Goal: Transaction & Acquisition: Purchase product/service

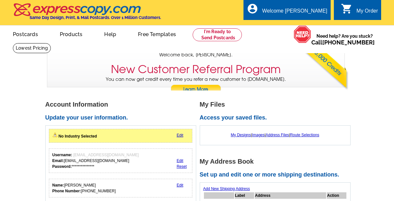
click at [229, 50] on ul "picture_in_picture Postcards store_mall_directory Products keyboard_arrow_down …" at bounding box center [139, 39] width 272 height 28
click at [212, 36] on link at bounding box center [217, 34] width 49 height 13
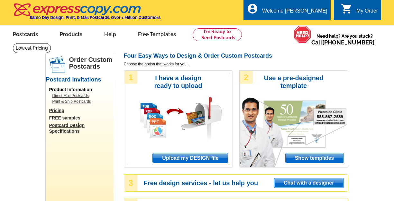
click at [193, 158] on span "Upload my DESIGN file" at bounding box center [190, 158] width 75 height 10
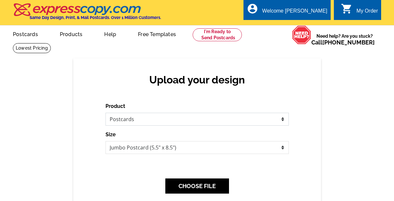
click option "Postcards" at bounding box center [0, 0] width 0 height 0
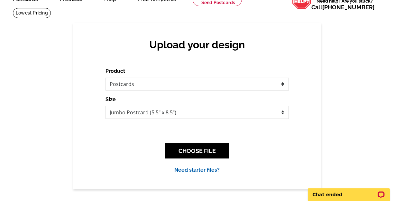
scroll to position [46, 0]
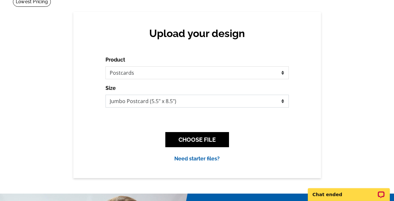
click option "Jumbo Postcard (5.5" x 8.5")" at bounding box center [0, 0] width 0 height 0
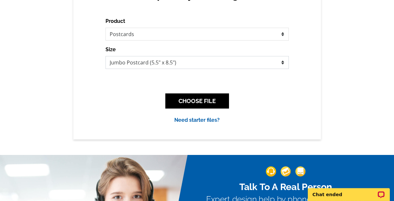
scroll to position [98, 0]
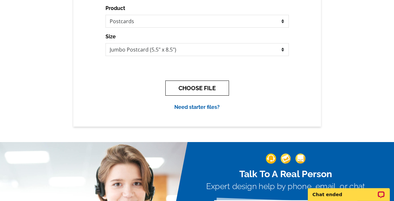
click at [193, 86] on button "CHOOSE FILE" at bounding box center [197, 87] width 64 height 15
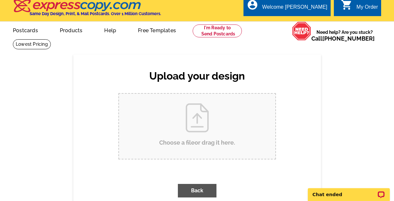
scroll to position [0, 0]
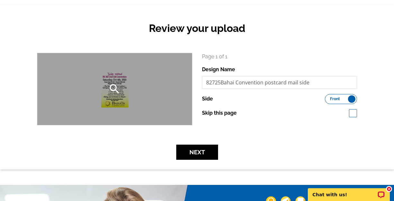
scroll to position [57, 0]
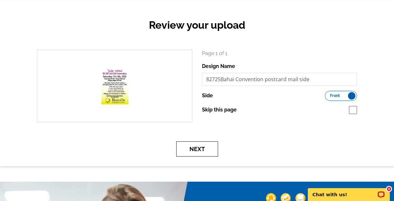
click at [190, 147] on button "Next" at bounding box center [197, 148] width 42 height 15
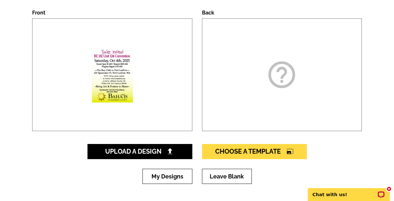
scroll to position [103, 0]
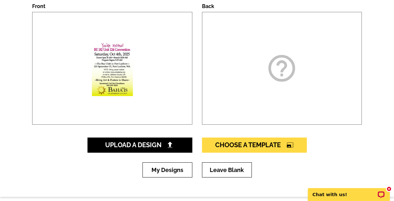
click at [282, 77] on icon "help_outline" at bounding box center [282, 68] width 32 height 32
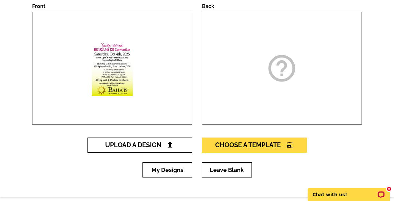
click at [143, 144] on span "Upload A Design" at bounding box center [139, 145] width 69 height 8
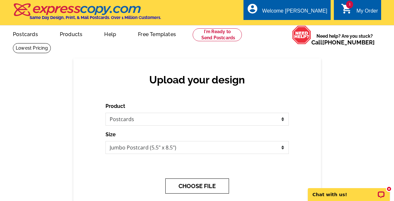
click at [198, 184] on button "CHOOSE FILE" at bounding box center [197, 185] width 64 height 15
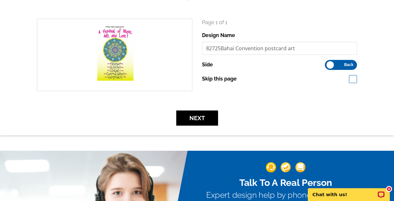
scroll to position [108, 0]
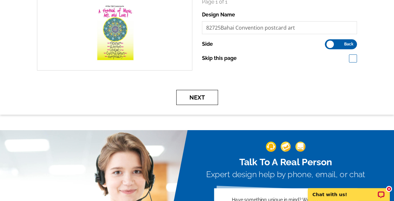
click at [200, 97] on button "Next" at bounding box center [197, 97] width 42 height 15
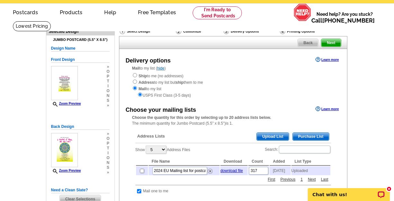
scroll to position [26, 0]
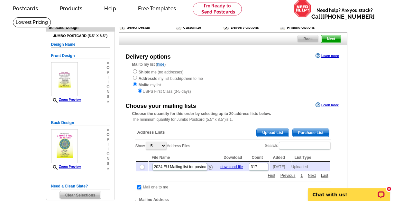
click at [82, 38] on h4 "Jumbo Postcard (5.5" x 8.5")" at bounding box center [80, 36] width 59 height 4
click at [61, 42] on h5 "Design Name" at bounding box center [80, 44] width 59 height 6
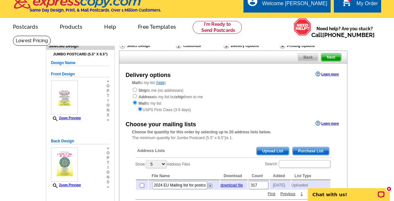
scroll to position [0, 0]
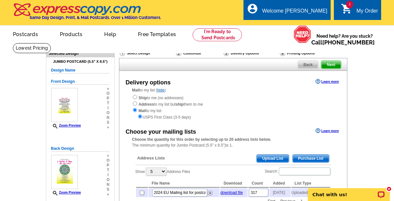
click at [308, 64] on span "Back" at bounding box center [308, 65] width 20 height 8
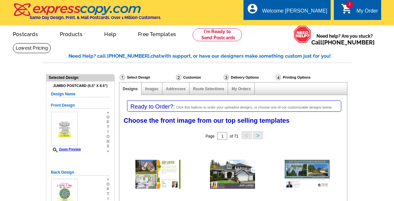
select select "785"
select select "1"
select select "2"
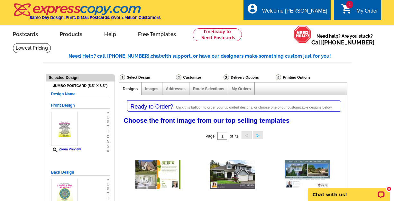
click at [128, 89] on link "Designs" at bounding box center [130, 88] width 15 height 5
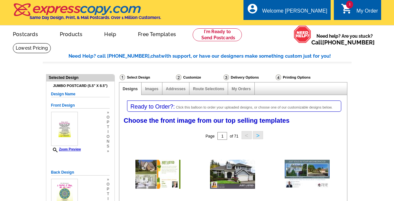
select select "785"
select select "1"
select select "2"
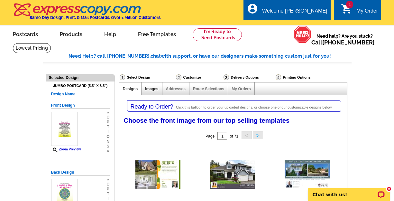
click at [154, 90] on link "Images" at bounding box center [151, 88] width 13 height 5
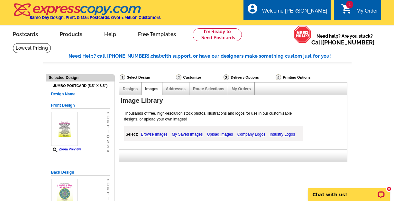
click at [176, 92] on div "Addresses" at bounding box center [175, 88] width 27 height 13
click at [171, 87] on link "Addresses" at bounding box center [176, 88] width 20 height 5
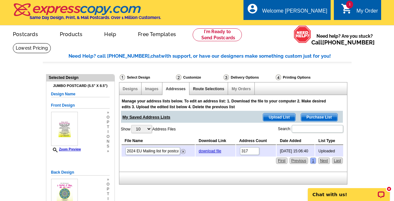
click at [205, 88] on link "Route Selections" at bounding box center [208, 88] width 31 height 5
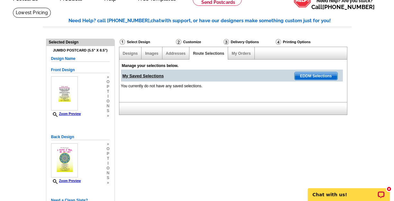
scroll to position [21, 0]
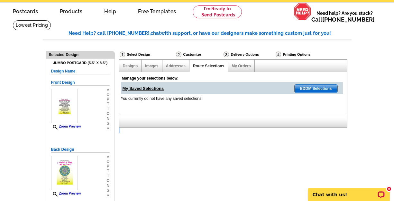
scroll to position [26, 0]
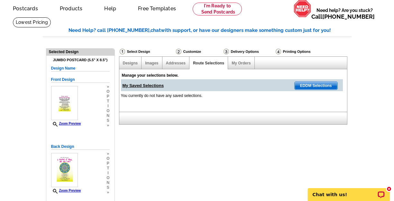
click at [135, 51] on div "Select Design" at bounding box center [147, 52] width 56 height 8
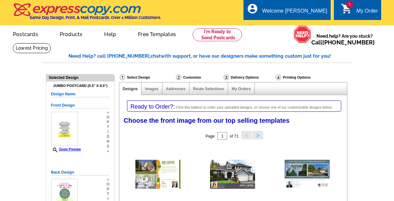
select select "785"
select select "1"
select select "2"
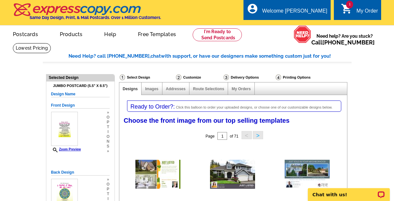
click at [351, 8] on span "1" at bounding box center [349, 5] width 7 height 8
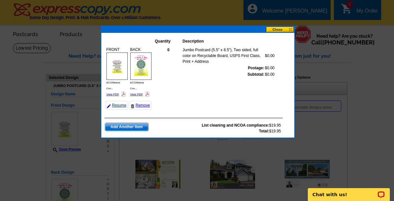
click at [115, 105] on link "Resume" at bounding box center [116, 105] width 23 height 9
